Goal: Transaction & Acquisition: Book appointment/travel/reservation

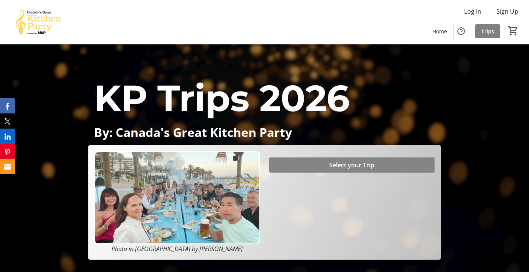
click at [331, 161] on span "Select your Trip" at bounding box center [351, 164] width 45 height 9
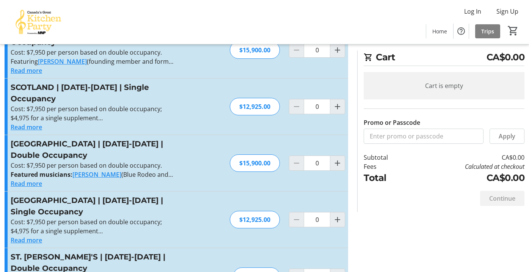
scroll to position [277, 0]
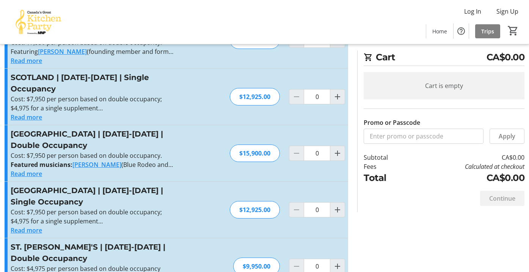
click at [60, 138] on h3 "[GEOGRAPHIC_DATA] | [DATE]-[DATE] | Double Occupancy" at bounding box center [94, 139] width 166 height 23
click at [257, 144] on div "$15,900.00" at bounding box center [255, 152] width 50 height 17
click at [337, 149] on mat-icon "Increment by one" at bounding box center [337, 153] width 9 height 9
type input "1"
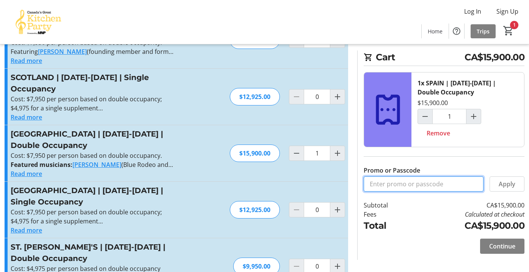
click at [411, 184] on input "Promo or Passcode" at bounding box center [424, 183] width 120 height 15
paste input "BALANCE2026"
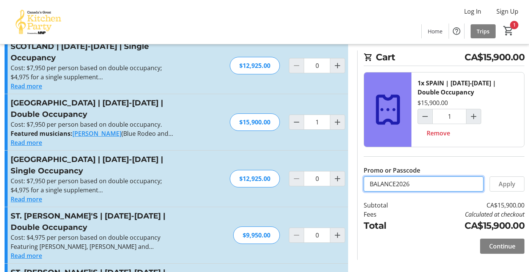
scroll to position [312, 0]
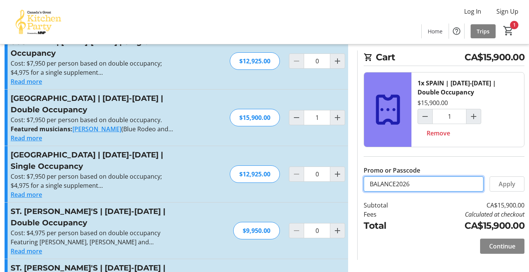
type input "BALANCE2026"
click at [497, 243] on span "Continue" at bounding box center [502, 245] width 26 height 9
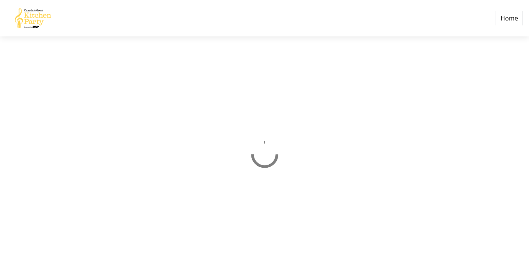
select select "CA"
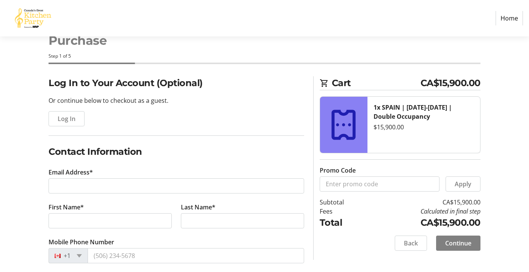
scroll to position [26, 0]
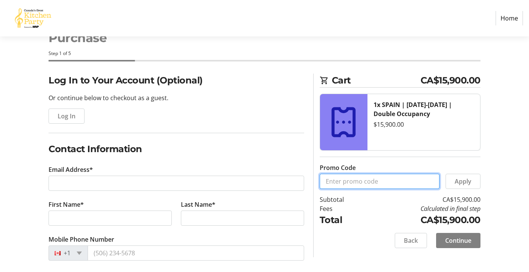
click at [390, 177] on input "Promo Code" at bounding box center [380, 181] width 120 height 15
click at [74, 115] on span "Log In" at bounding box center [67, 115] width 18 height 9
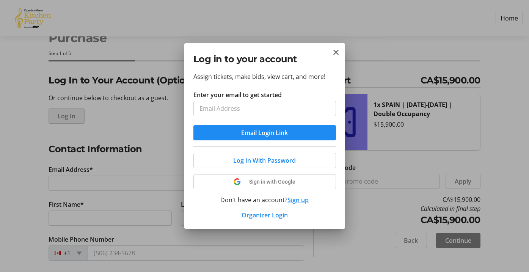
scroll to position [0, 0]
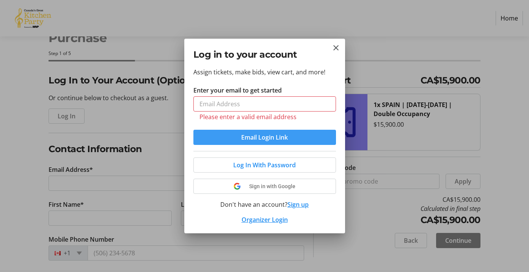
click at [282, 130] on button "Email Login Link" at bounding box center [264, 137] width 143 height 15
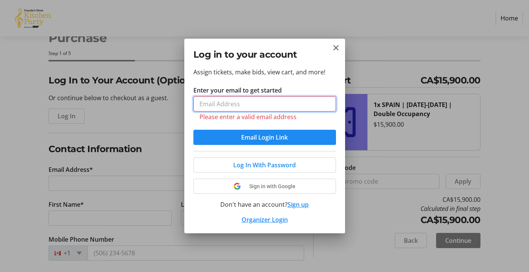
click at [229, 106] on input "Enter your email to get started" at bounding box center [264, 103] width 143 height 15
type input "[EMAIL_ADDRESS][DOMAIN_NAME]"
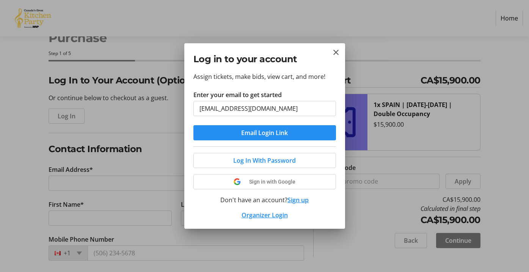
click at [251, 132] on span "Email Login Link" at bounding box center [264, 132] width 47 height 9
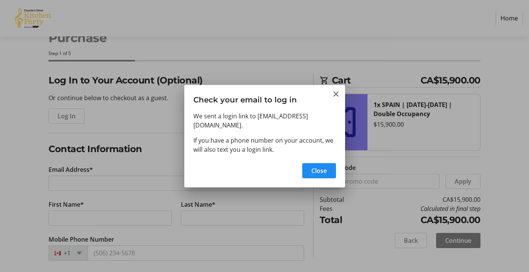
type input "[EMAIL_ADDRESS][DOMAIN_NAME]"
type input "[PERSON_NAME]"
type input "[PHONE_NUMBER]"
radio input "true"
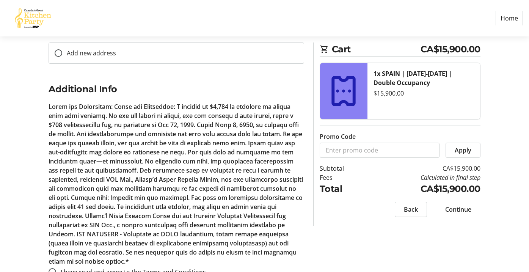
scroll to position [354, 0]
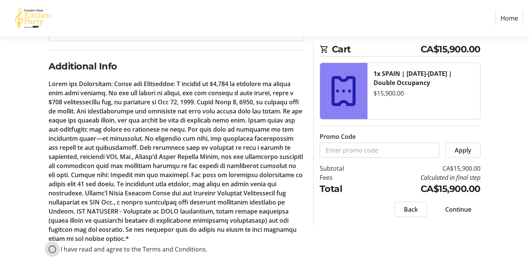
click at [53, 246] on input "I have read and agree to the Terms and Conditions." at bounding box center [53, 249] width 8 height 8
radio input "true"
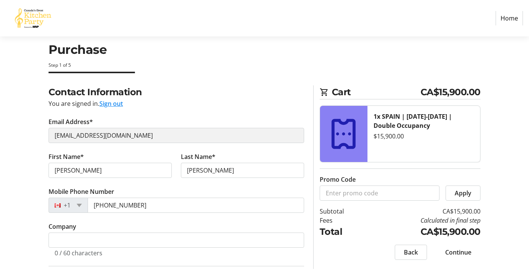
scroll to position [23, 0]
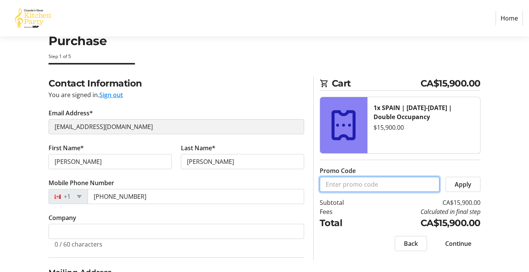
click at [389, 188] on input "Promo Code" at bounding box center [380, 184] width 120 height 15
paste input "BALANCE2026"
type input "BALANCE2026"
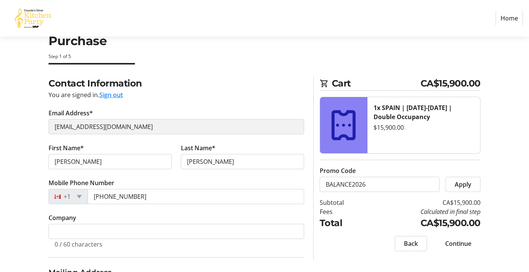
click at [459, 181] on span "Apply" at bounding box center [463, 184] width 17 height 9
click at [459, 182] on span "Apply" at bounding box center [463, 184] width 17 height 9
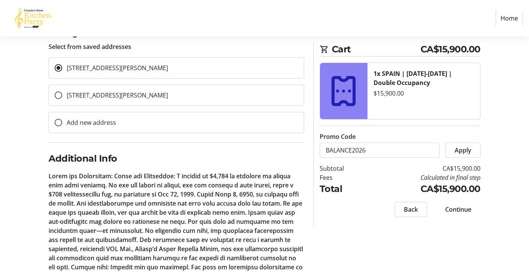
scroll to position [287, 0]
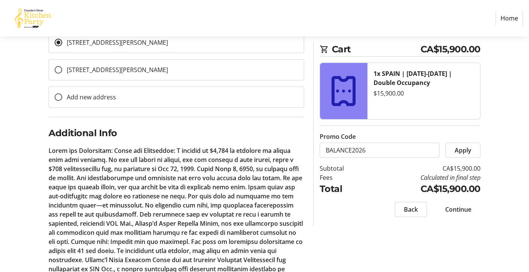
click at [461, 150] on span "Apply" at bounding box center [463, 150] width 17 height 9
